Goal: Task Accomplishment & Management: Complete application form

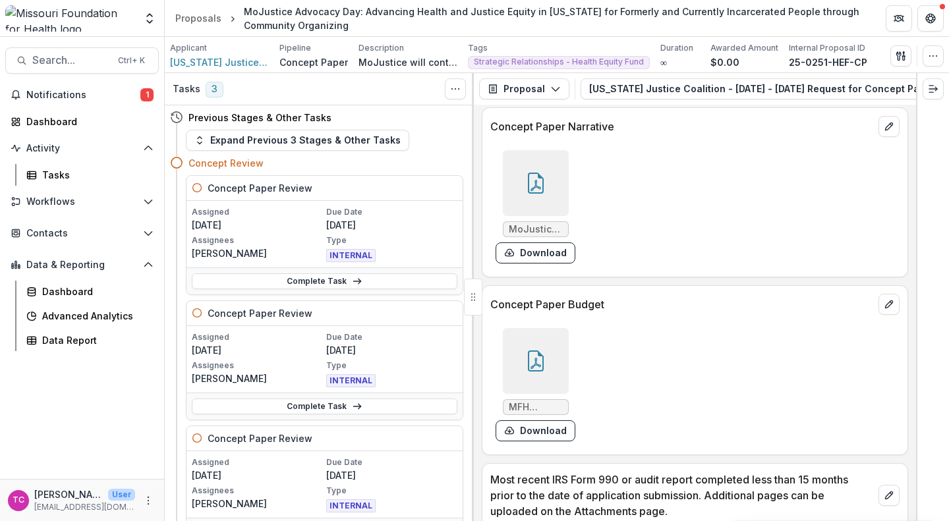
scroll to position [3879, 0]
click at [559, 428] on button "Download" at bounding box center [536, 429] width 80 height 21
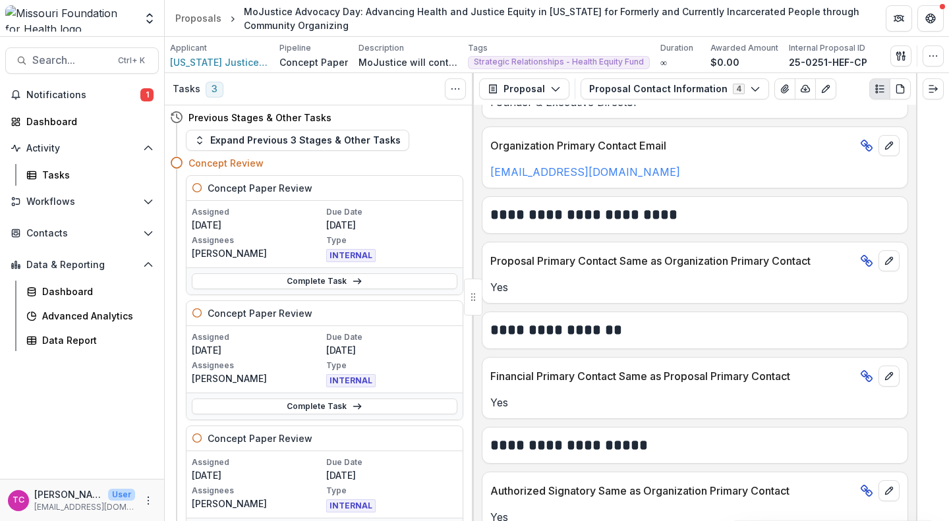
scroll to position [439, 0]
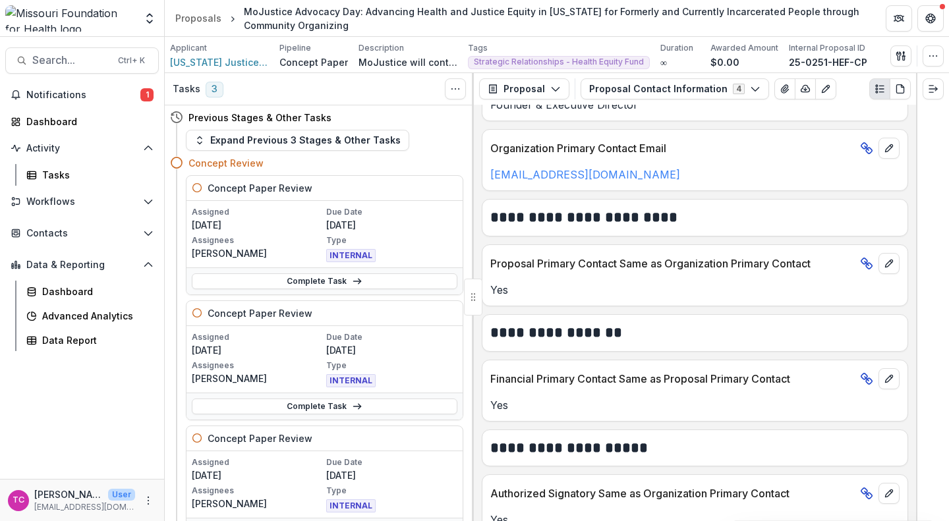
click at [630, 82] on button "Proposal Contact Information 4" at bounding box center [675, 88] width 189 height 21
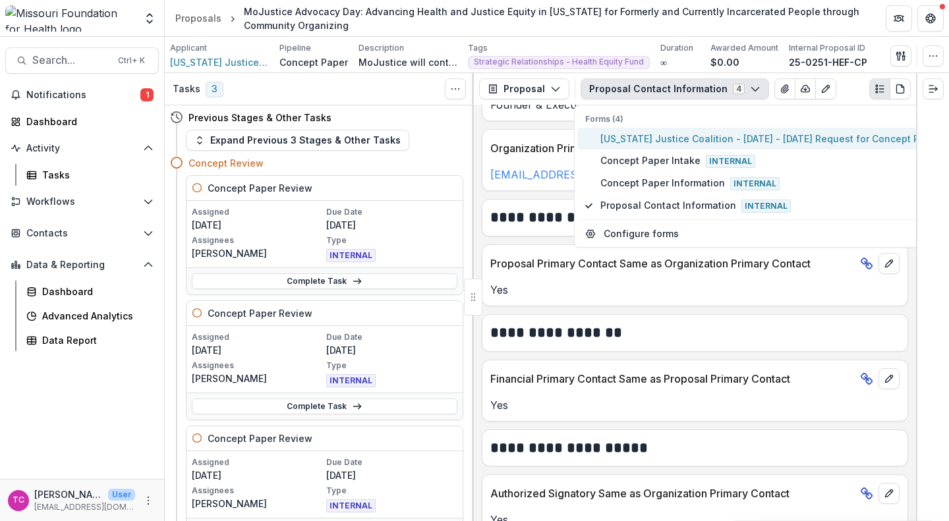
click at [636, 140] on span "[US_STATE] Justice Coalition - [DATE] - [DATE] Request for Concept Papers" at bounding box center [772, 139] width 345 height 14
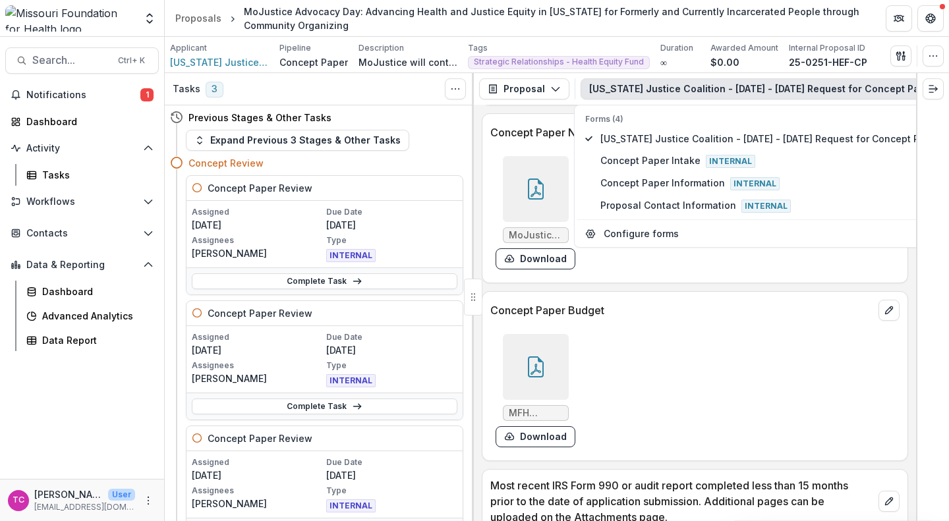
scroll to position [3882, 0]
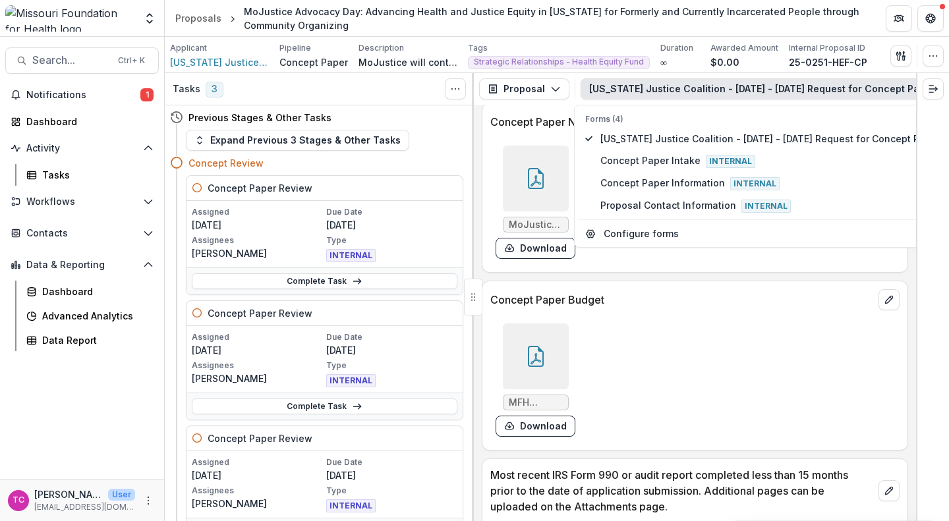
click at [517, 434] on button "Download" at bounding box center [536, 426] width 80 height 21
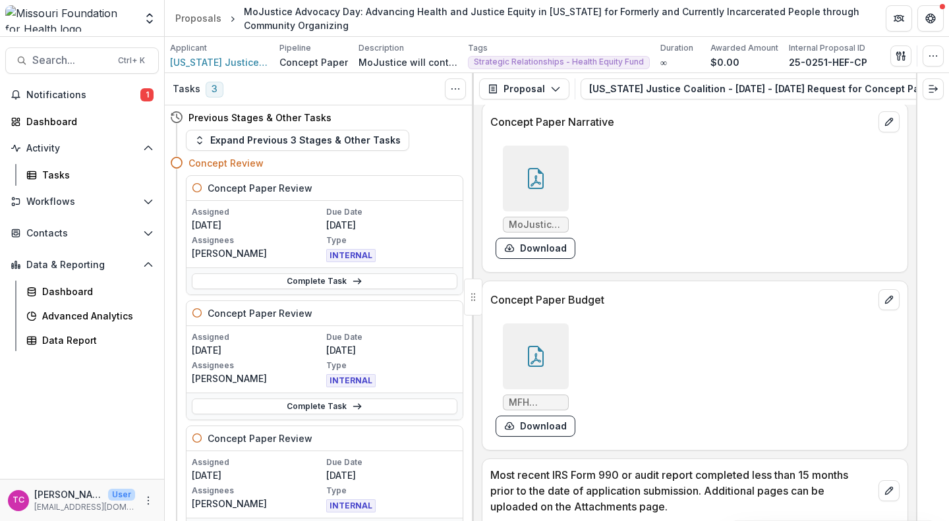
click at [277, 409] on link "Complete Task" at bounding box center [325, 407] width 266 height 16
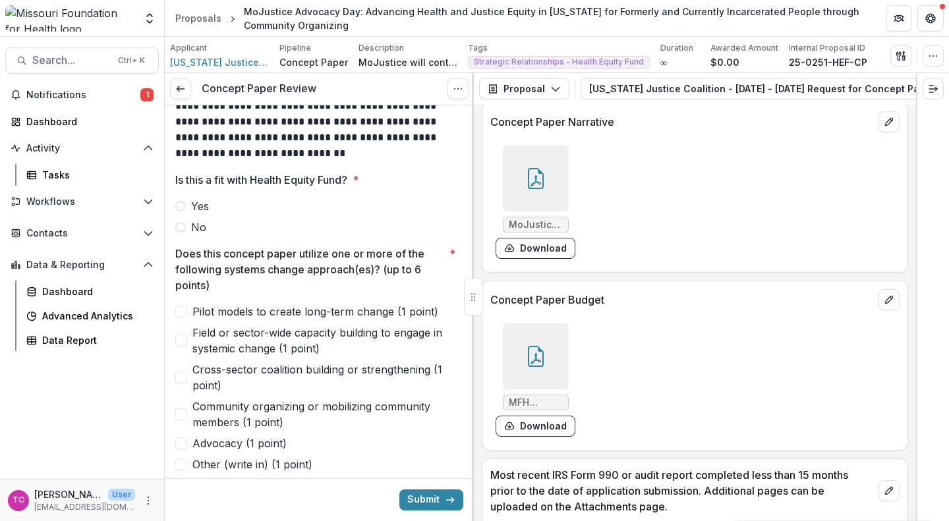
scroll to position [279, 0]
click at [202, 207] on span "Yes" at bounding box center [200, 205] width 18 height 16
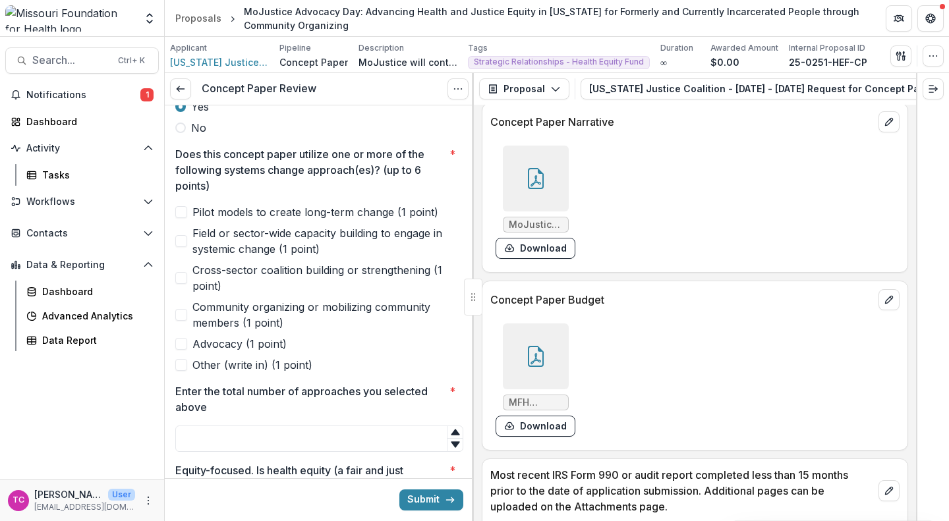
scroll to position [377, 0]
click at [236, 341] on span "Advocacy (1 point)" at bounding box center [239, 344] width 94 height 16
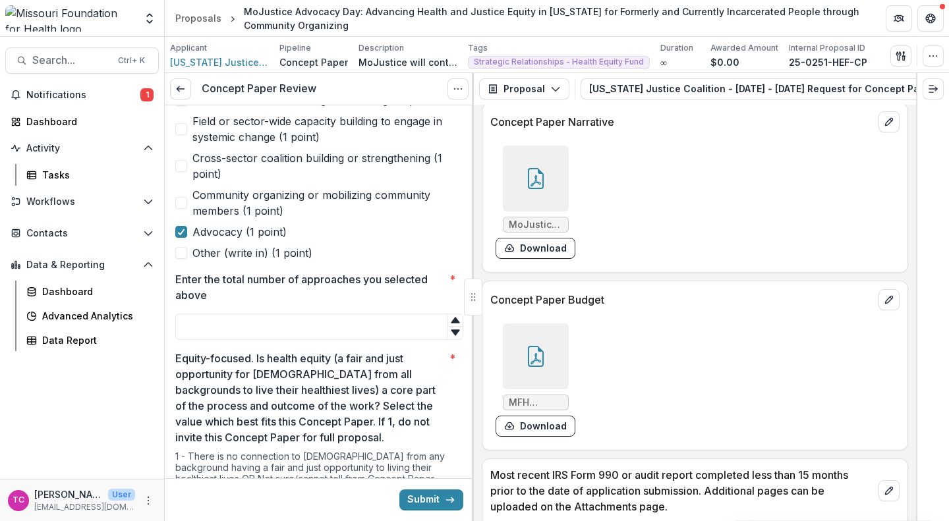
scroll to position [498, 0]
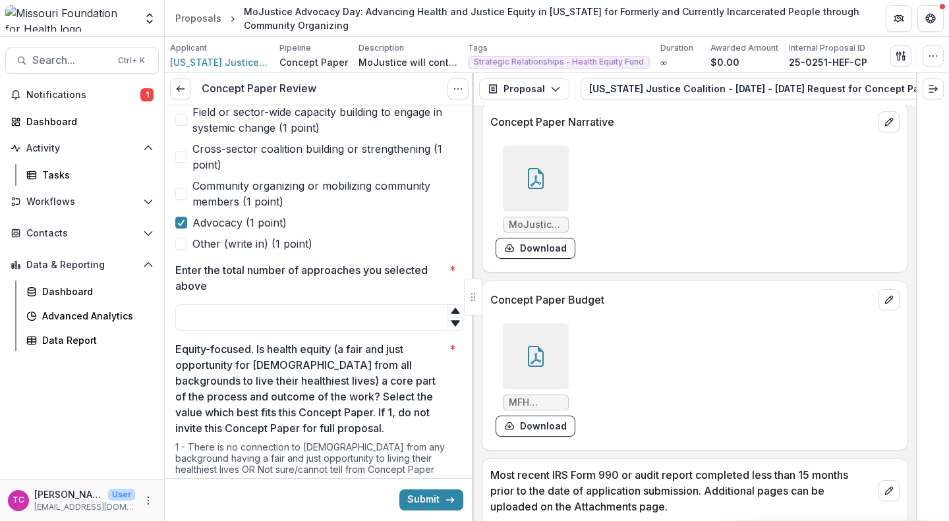
click at [228, 321] on input "Enter the total number of approaches you selected above *" at bounding box center [319, 318] width 288 height 26
click at [187, 181] on label "Community organizing or mobilizing community members (1 point)" at bounding box center [319, 194] width 288 height 32
click at [248, 328] on input "Enter the total number of approaches you selected above *" at bounding box center [319, 318] width 288 height 26
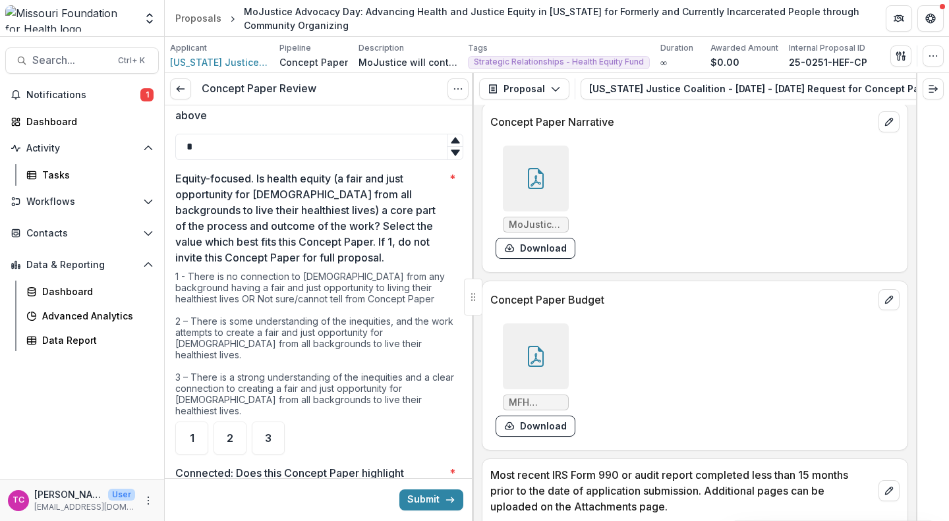
scroll to position [671, 0]
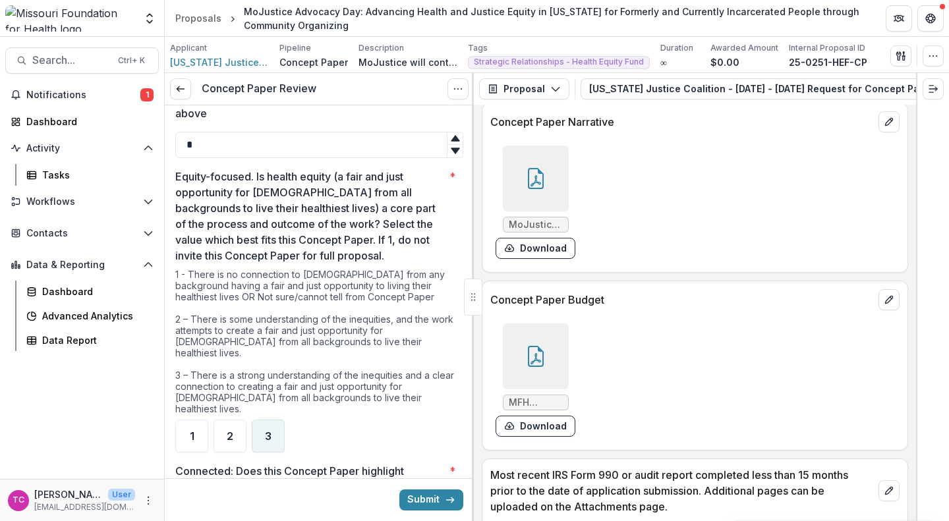
type input "*"
click at [274, 420] on div "3" at bounding box center [268, 436] width 33 height 33
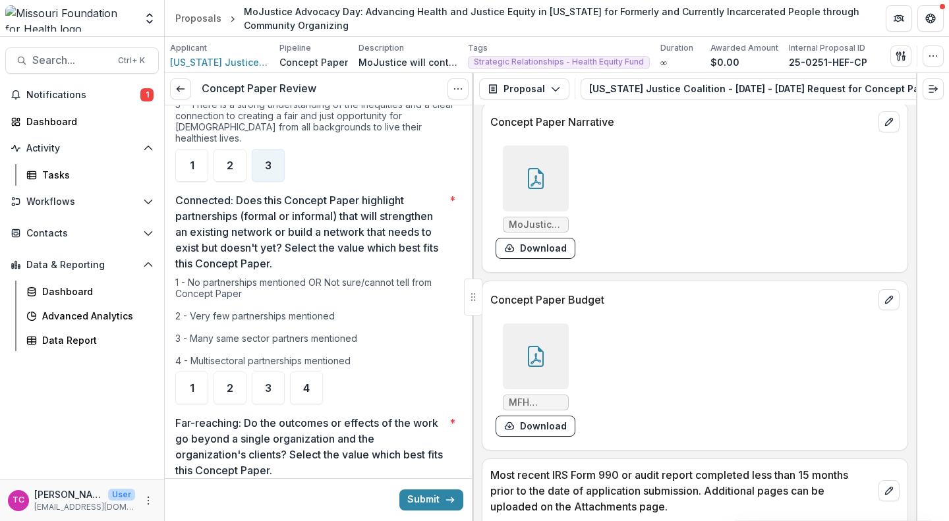
scroll to position [948, 0]
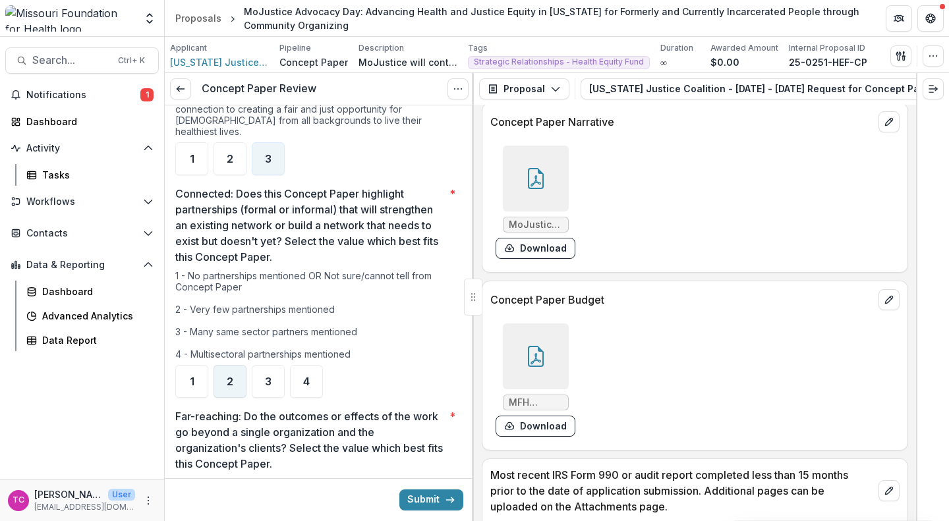
click at [227, 376] on span "2" at bounding box center [230, 381] width 7 height 11
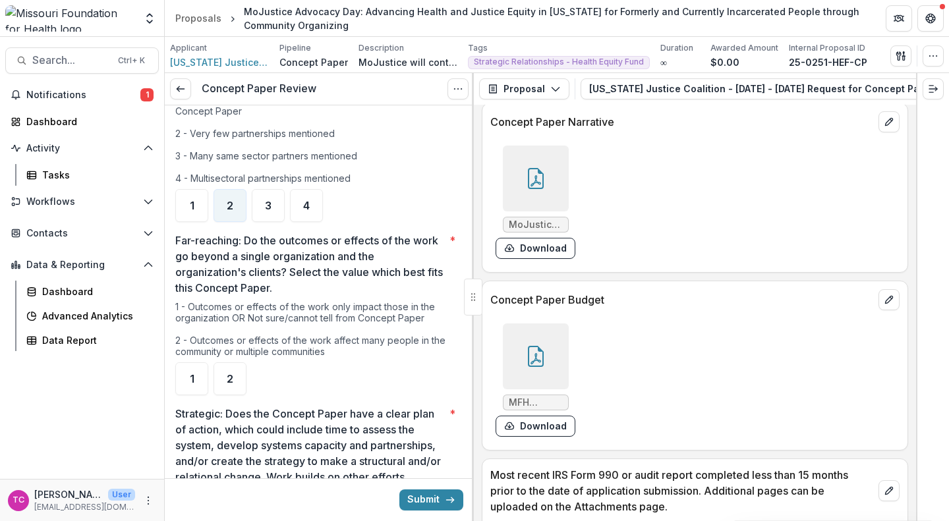
scroll to position [1136, 0]
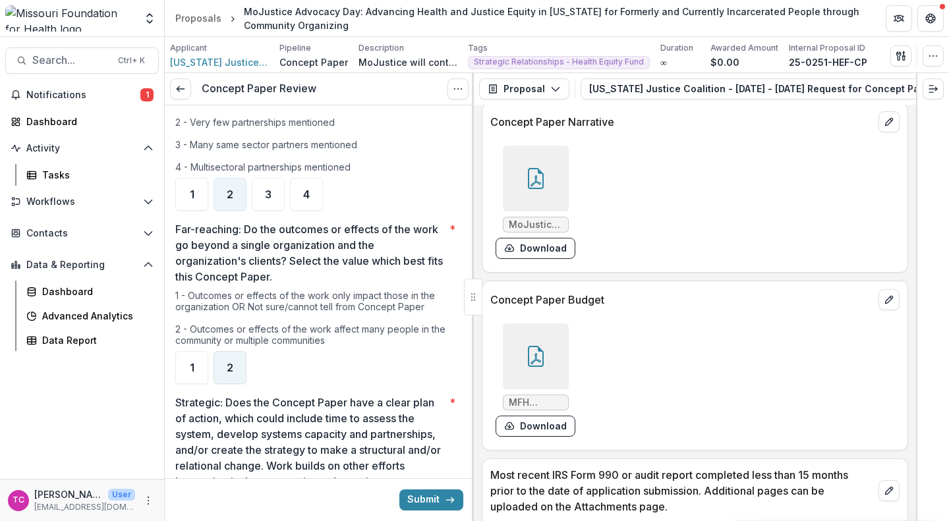
click at [230, 363] on span "2" at bounding box center [230, 368] width 7 height 11
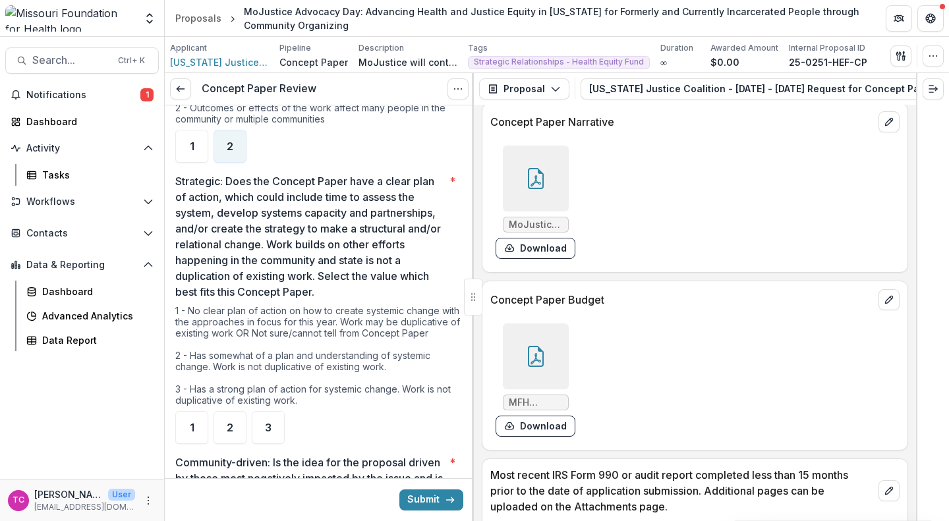
scroll to position [1358, 0]
click at [190, 422] on span "1" at bounding box center [192, 427] width 5 height 11
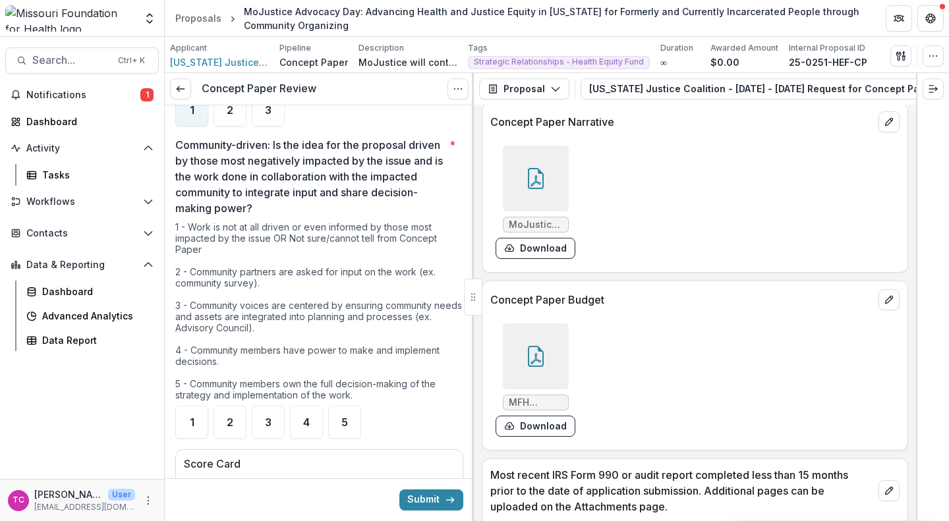
scroll to position [1675, 0]
click at [315, 411] on div "4" at bounding box center [306, 422] width 33 height 33
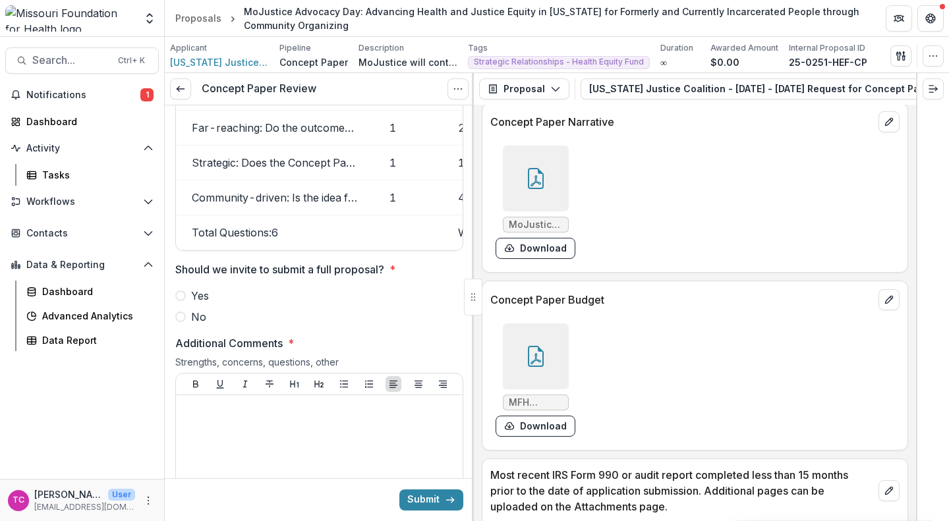
scroll to position [2178, 0]
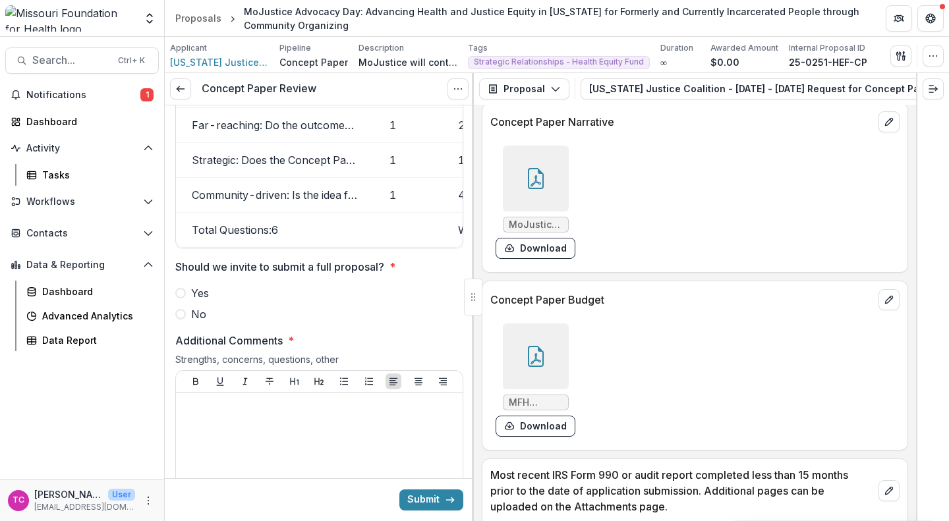
click at [208, 318] on label "No" at bounding box center [319, 314] width 288 height 16
click at [260, 405] on p at bounding box center [319, 405] width 276 height 15
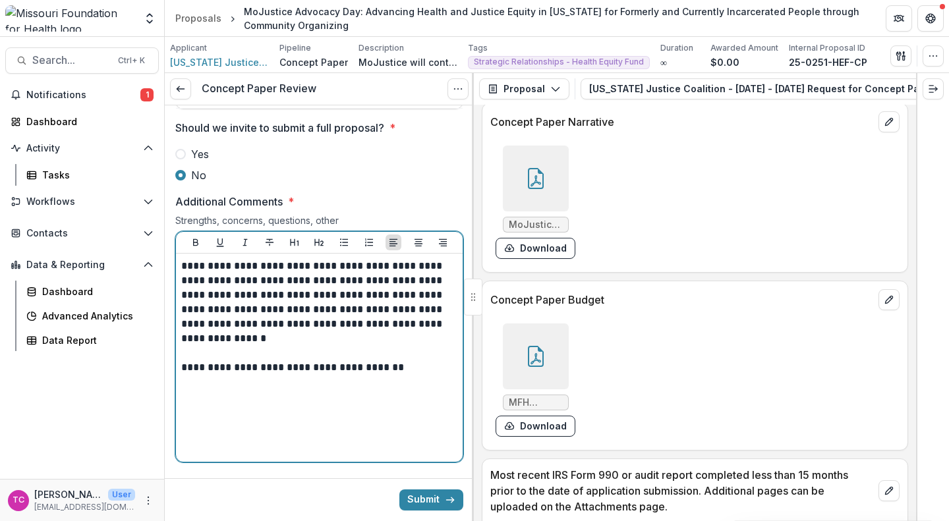
scroll to position [2317, 0]
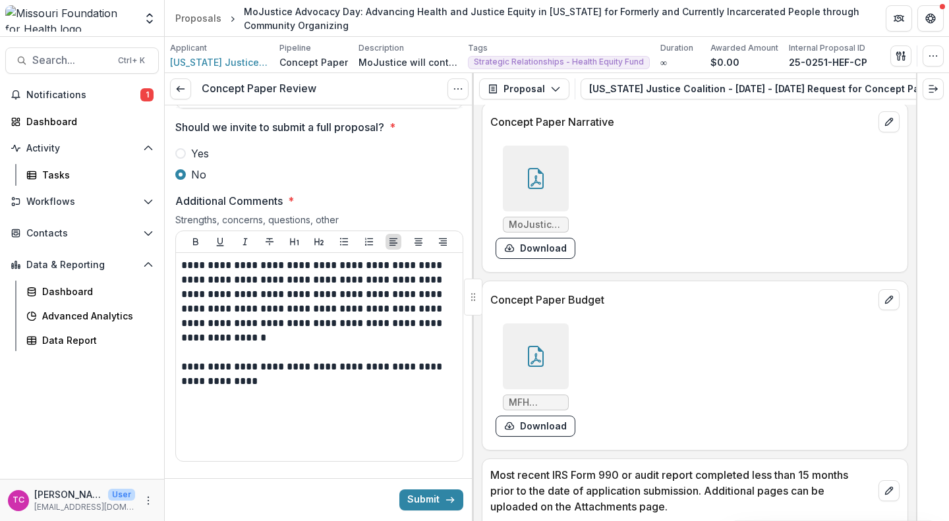
click at [424, 500] on button "Submit" at bounding box center [431, 500] width 64 height 21
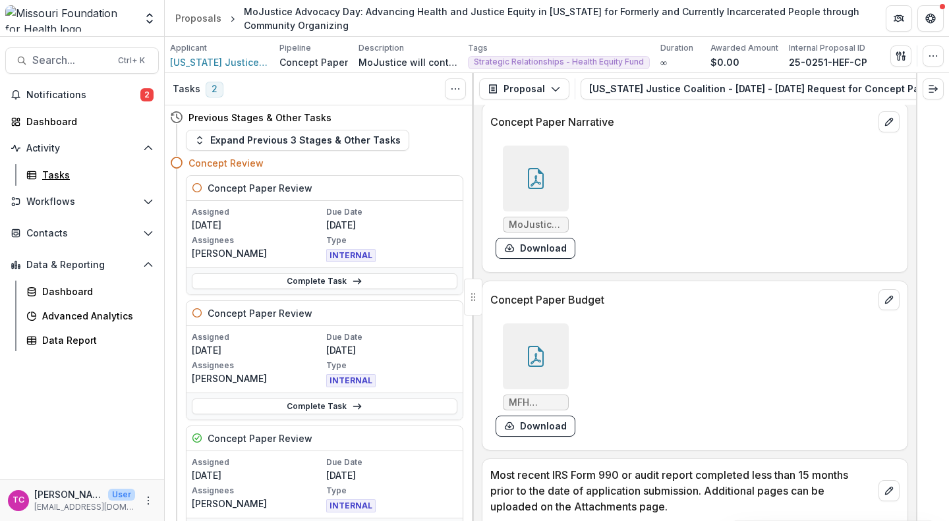
click at [68, 168] on div "Tasks" at bounding box center [95, 175] width 106 height 14
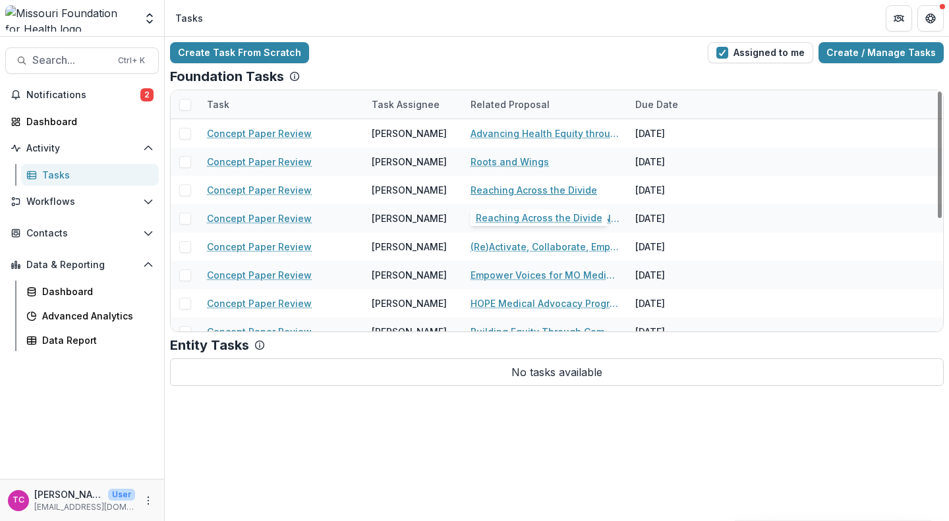
click at [491, 192] on link "Reaching Across the Divide" at bounding box center [534, 190] width 127 height 14
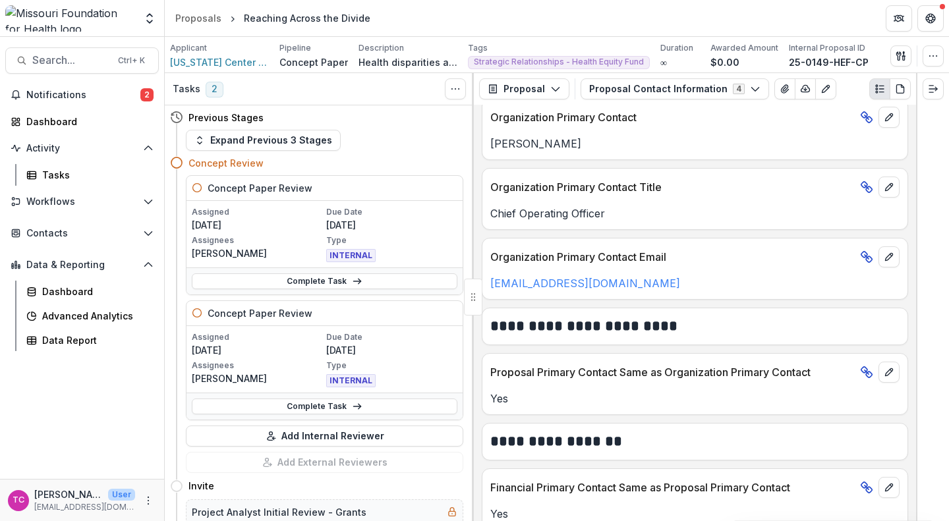
scroll to position [315, 0]
click at [606, 98] on button "Proposal Contact Information 4" at bounding box center [675, 88] width 189 height 21
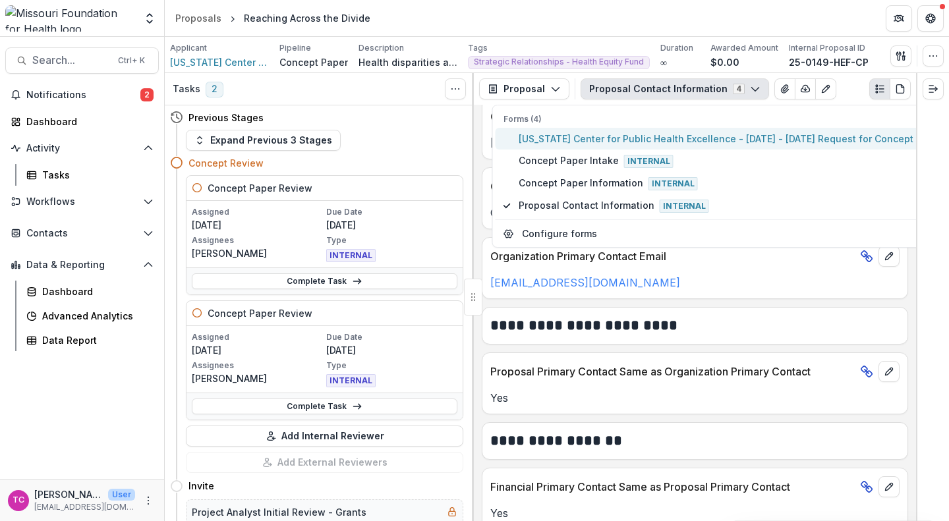
click at [605, 134] on span "Missouri Center for Public Health Excellence - 2025 - 2025 Request for Concept …" at bounding box center [734, 139] width 430 height 14
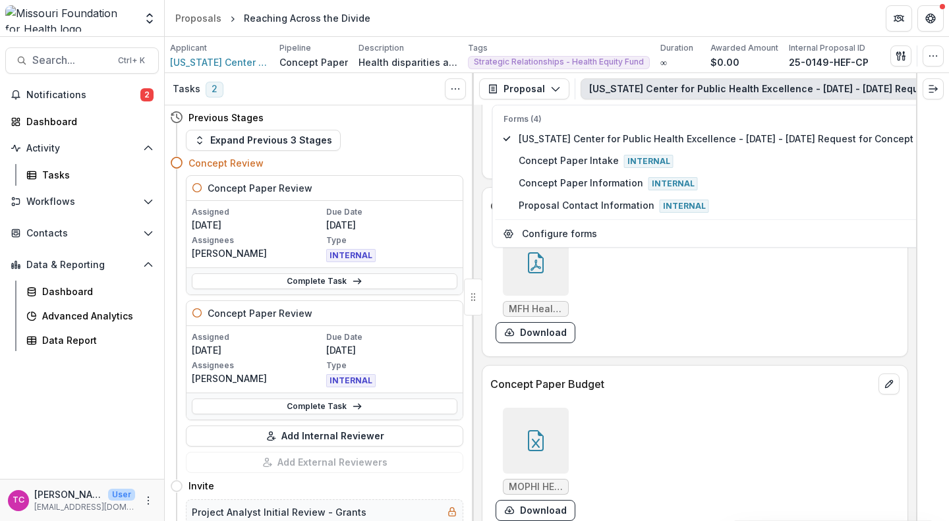
scroll to position [3667, 0]
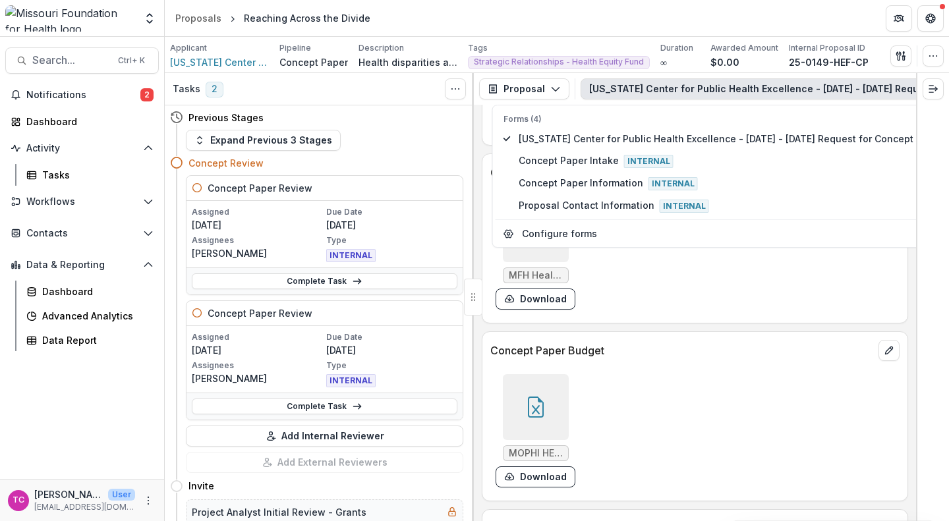
click at [527, 310] on button "Download" at bounding box center [536, 299] width 80 height 21
